Goal: Find specific page/section

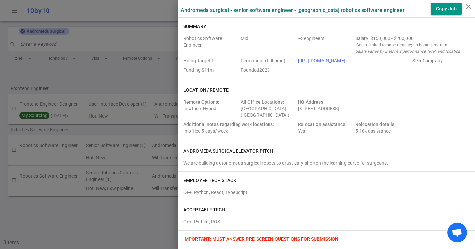
click at [27, 37] on div at bounding box center [237, 124] width 475 height 249
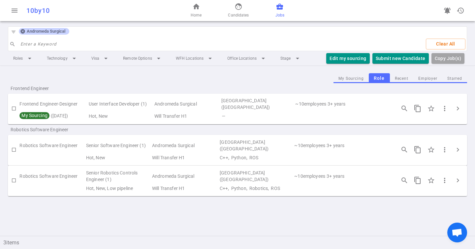
click at [22, 32] on icon at bounding box center [22, 31] width 4 height 4
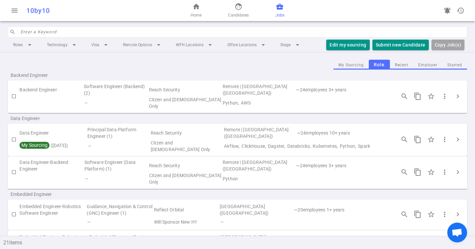
click at [25, 33] on input "search" at bounding box center [241, 32] width 443 height 11
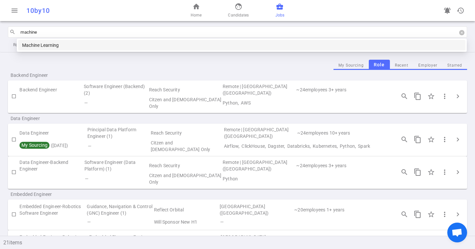
type input "machine l"
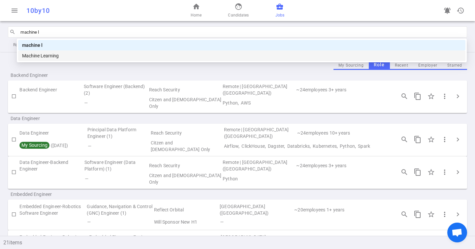
click at [34, 59] on div "Machine Learning" at bounding box center [242, 55] width 440 height 7
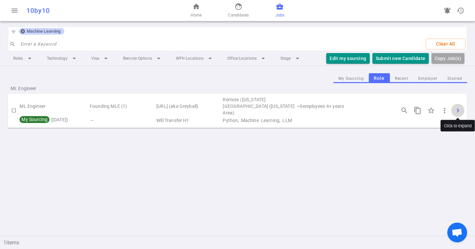
click at [462, 105] on button "chevron_right" at bounding box center [458, 110] width 13 height 13
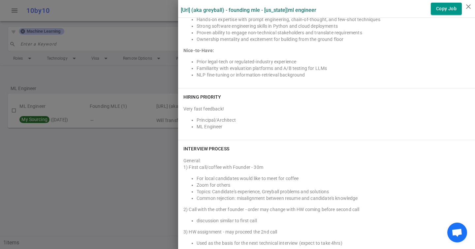
scroll to position [968, 0]
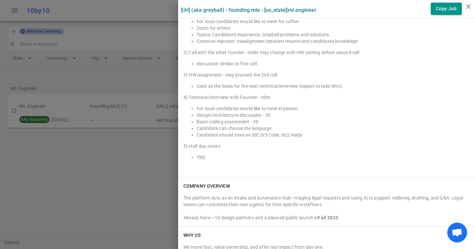
click at [117, 34] on div at bounding box center [237, 124] width 475 height 249
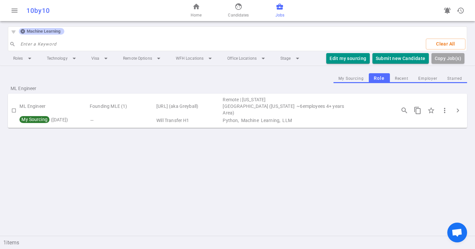
click at [25, 33] on icon at bounding box center [22, 31] width 5 height 5
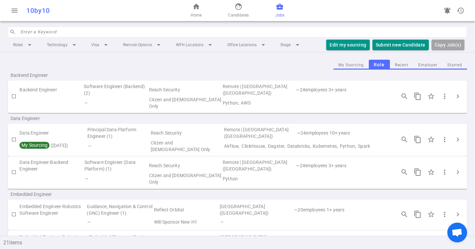
click at [25, 33] on input "search" at bounding box center [241, 32] width 443 height 11
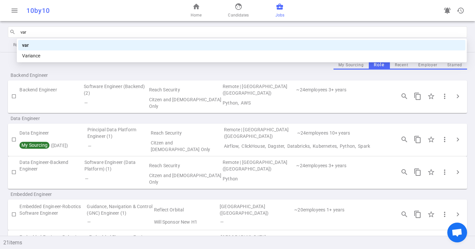
type input "vari"
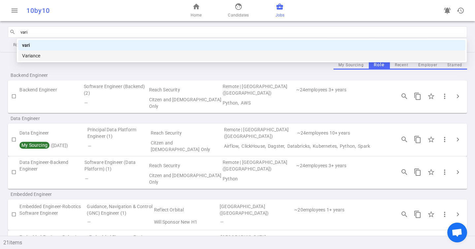
click at [38, 58] on div "Variance" at bounding box center [242, 55] width 440 height 7
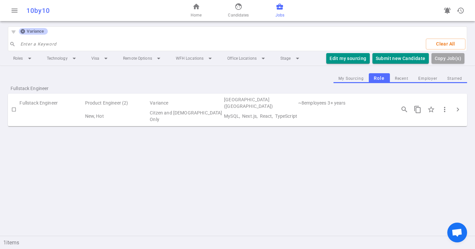
click at [23, 31] on icon at bounding box center [22, 31] width 5 height 5
click at [23, 39] on input "search" at bounding box center [220, 44] width 401 height 11
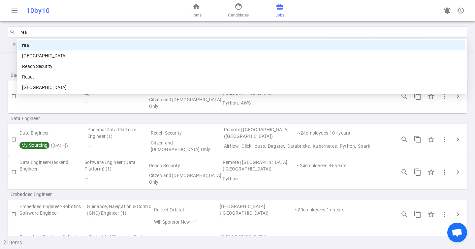
type input "reac"
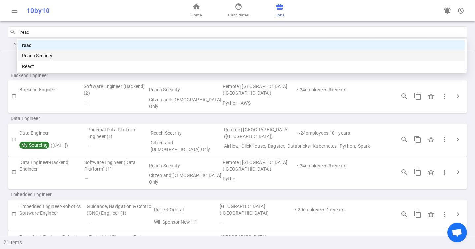
click at [36, 55] on div "Reach Security" at bounding box center [242, 55] width 440 height 7
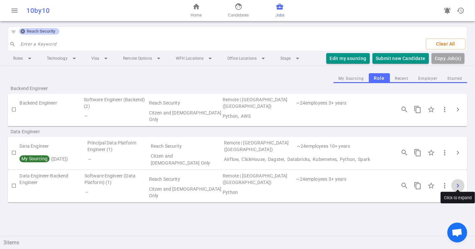
click at [459, 182] on span "chevron_right" at bounding box center [458, 186] width 8 height 8
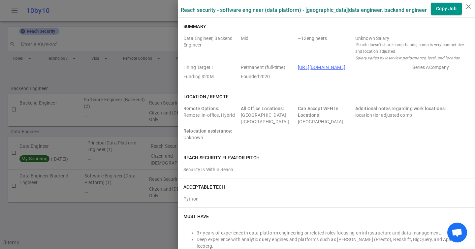
click at [321, 67] on link "[URL][DOMAIN_NAME]" at bounding box center [322, 67] width 48 height 5
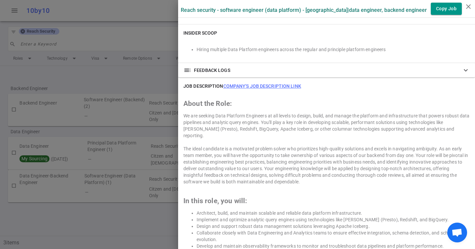
scroll to position [322, 0]
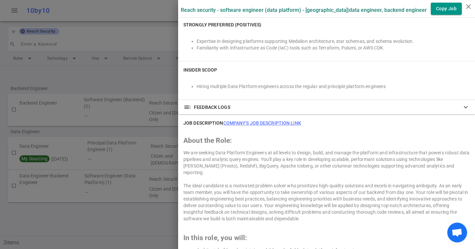
click at [260, 121] on link "Company's job description link" at bounding box center [263, 123] width 78 height 5
click at [43, 32] on div at bounding box center [237, 124] width 475 height 249
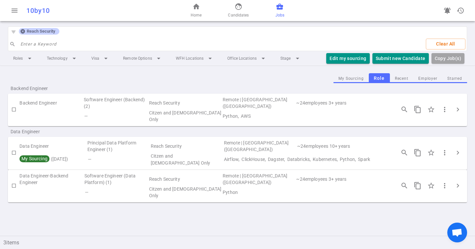
click at [22, 32] on icon at bounding box center [22, 31] width 4 height 4
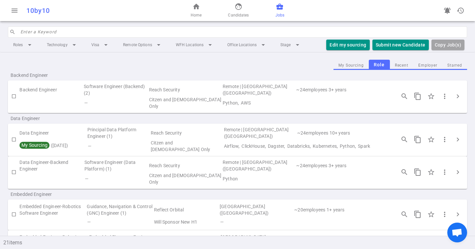
click at [22, 32] on input "search" at bounding box center [241, 32] width 443 height 11
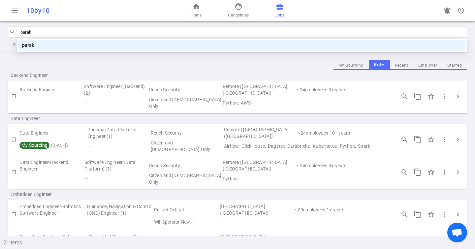
type input "parak"
